Goal: Communication & Community: Connect with others

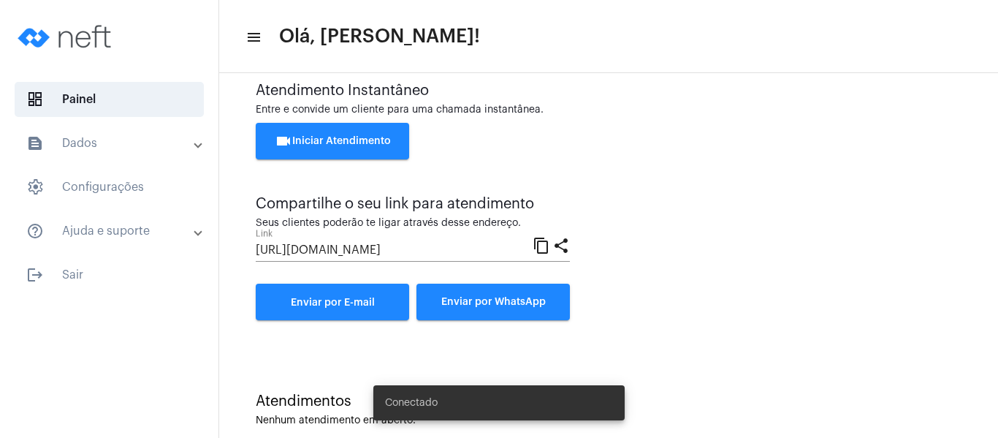
scroll to position [52, 0]
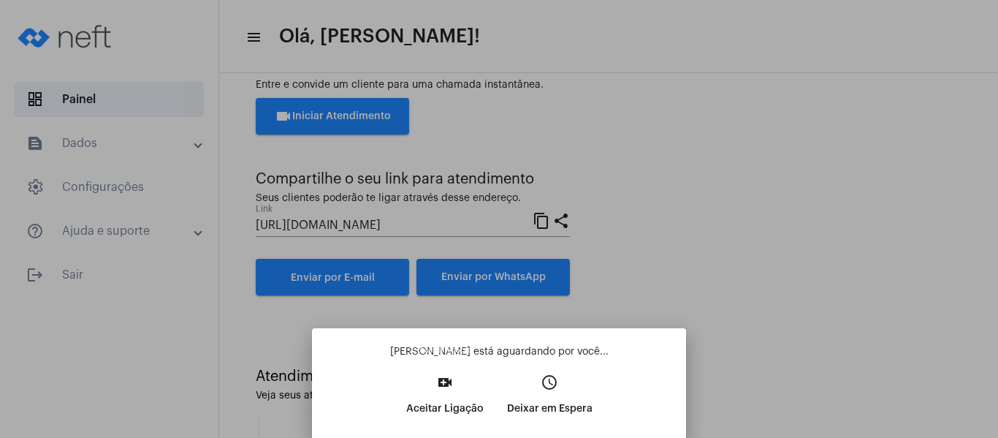
click at [457, 392] on button "video_call Aceitar Ligação" at bounding box center [445, 400] width 101 height 63
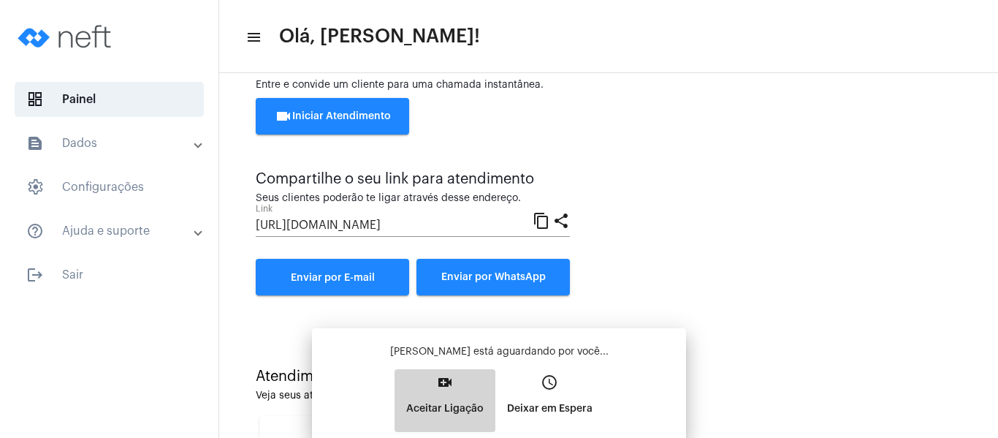
click at [457, 393] on div "[PERSON_NAME] está aguardando por você... video_call Aceitar Ligação access_tim…" at bounding box center [499, 388] width 351 height 88
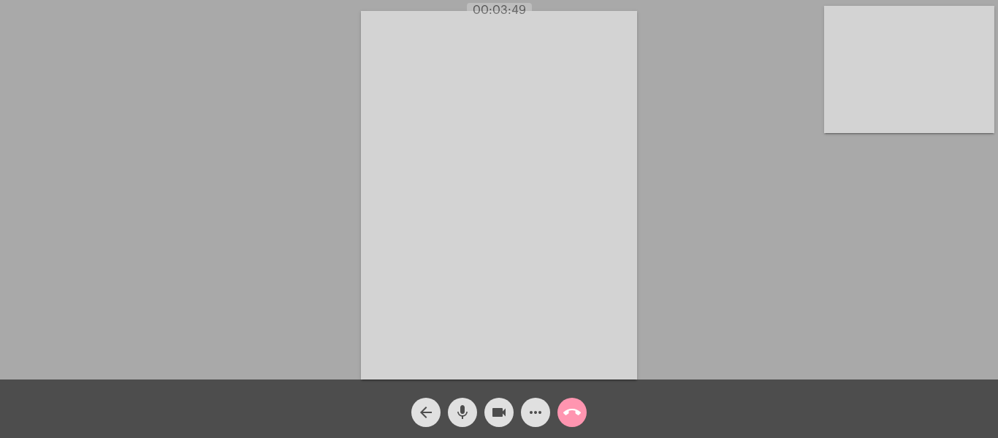
click at [747, 69] on div "Acessando Câmera e Microfone..." at bounding box center [498, 193] width 995 height 379
drag, startPoint x: 998, startPoint y: 411, endPoint x: 747, endPoint y: 30, distance: 455.8
click at [746, 29] on div "Acessando Câmera e Microfone..." at bounding box center [498, 193] width 995 height 379
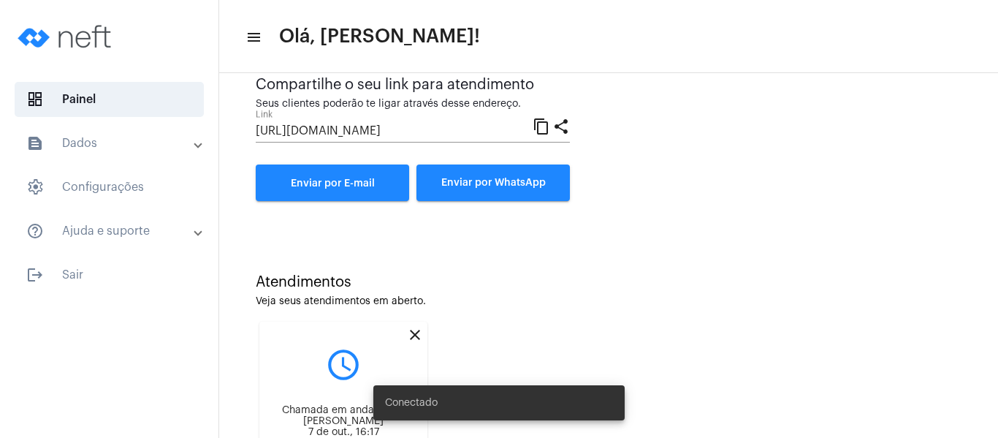
scroll to position [240, 0]
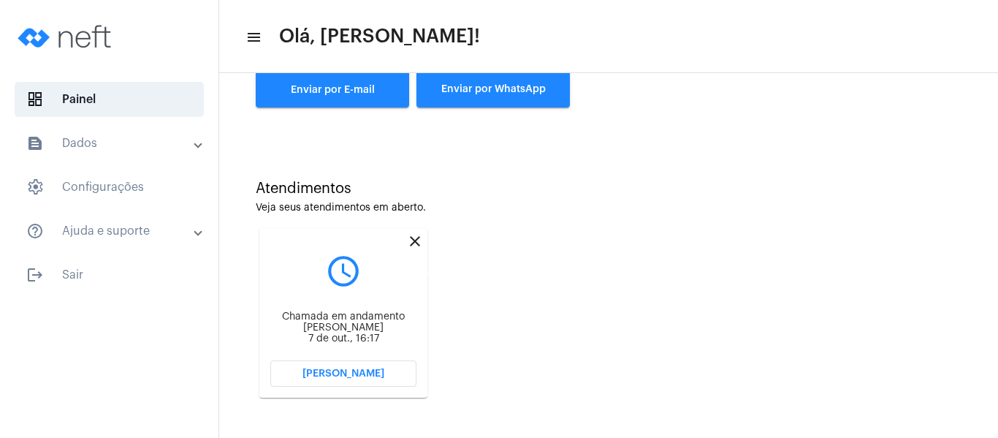
click at [417, 234] on mat-icon "close" at bounding box center [415, 241] width 18 height 18
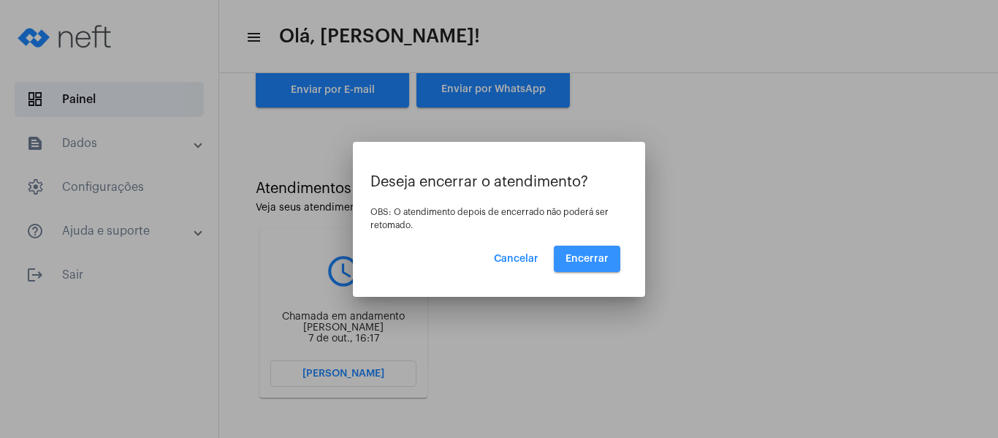
click at [593, 256] on span "Encerrar" at bounding box center [587, 259] width 43 height 10
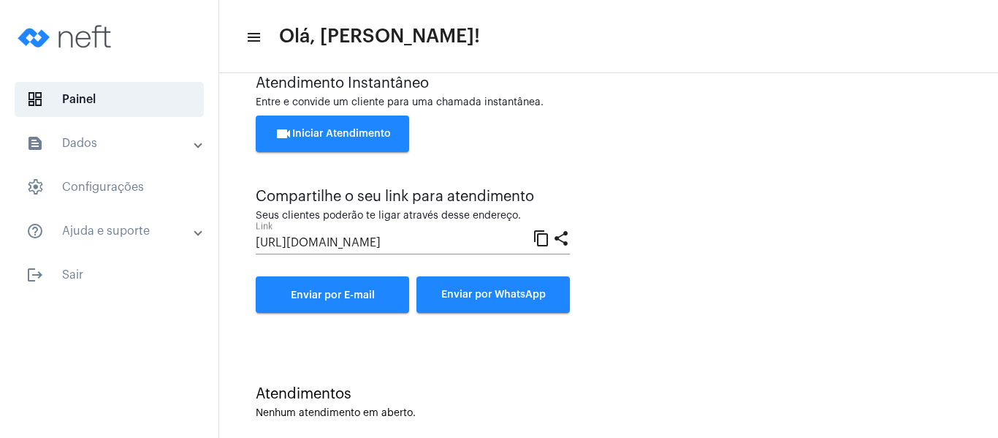
scroll to position [52, 0]
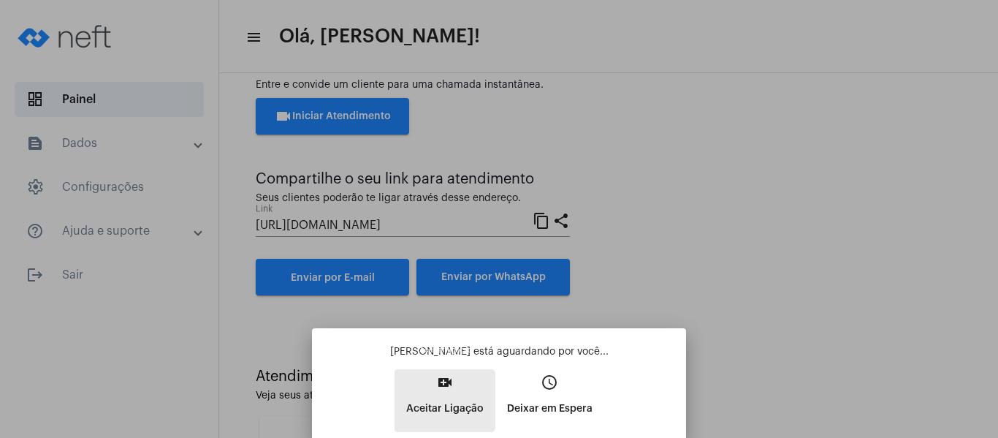
click at [444, 399] on p "Aceitar Ligação" at bounding box center [444, 408] width 77 height 26
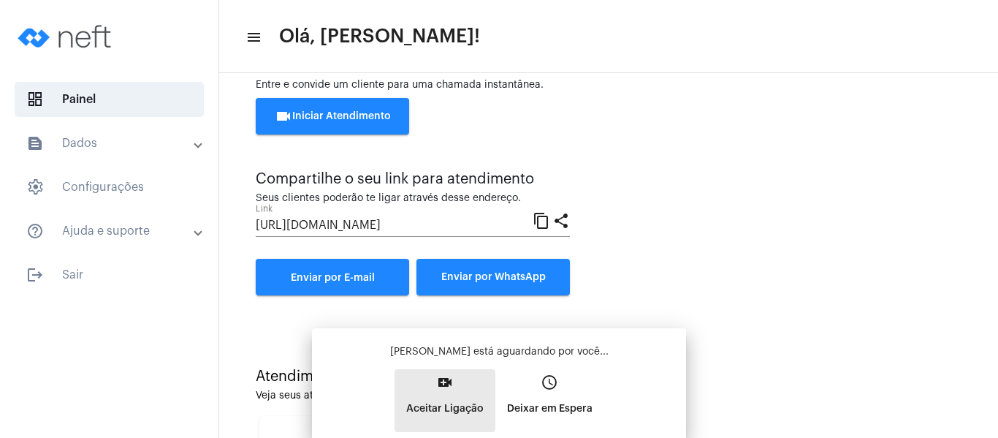
click at [445, 397] on div "[PERSON_NAME] está aguardando por você... video_call Aceitar Ligação access_tim…" at bounding box center [499, 388] width 351 height 88
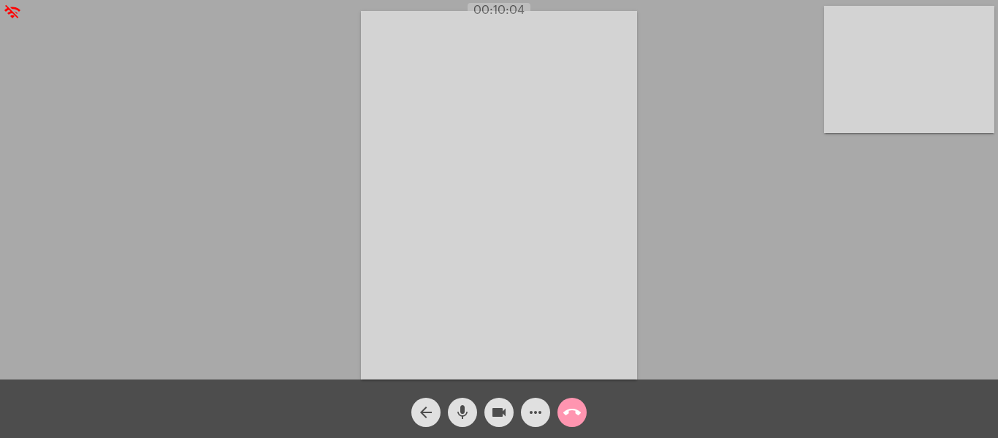
click at [390, 287] on video at bounding box center [499, 195] width 276 height 368
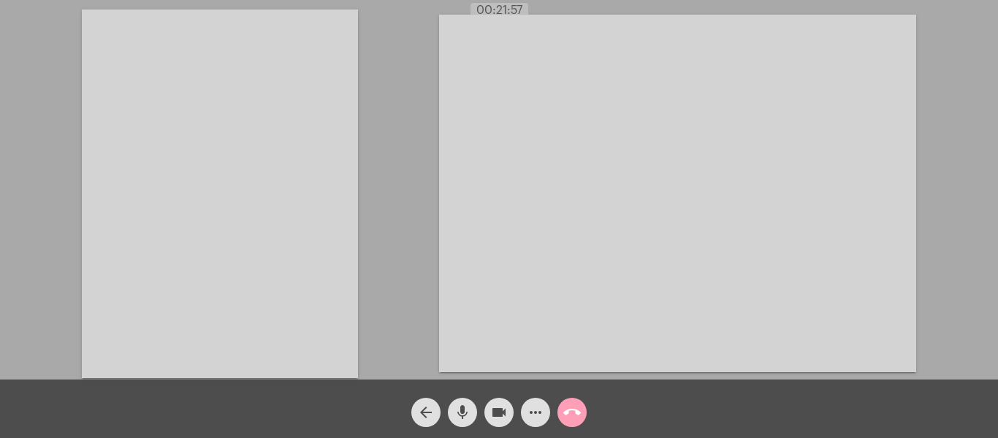
click at [568, 409] on mat-icon "call_end" at bounding box center [572, 412] width 18 height 18
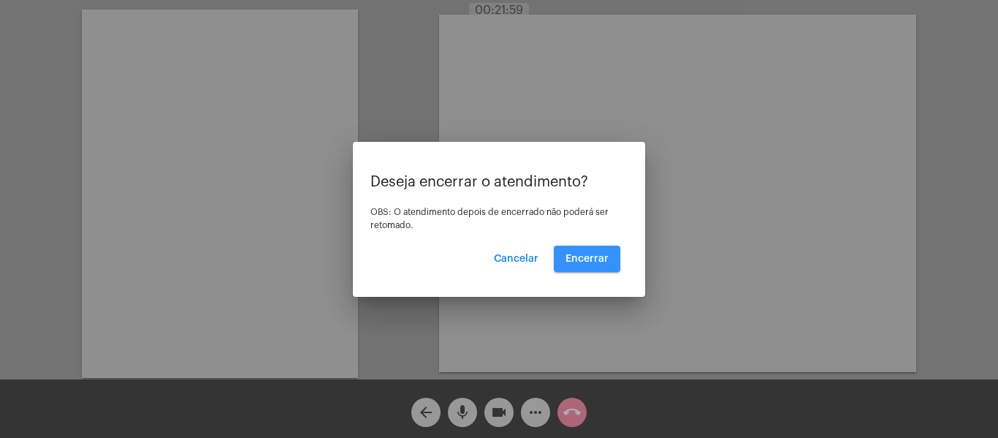
click at [590, 256] on span "Encerrar" at bounding box center [587, 259] width 43 height 10
